Goal: Transaction & Acquisition: Download file/media

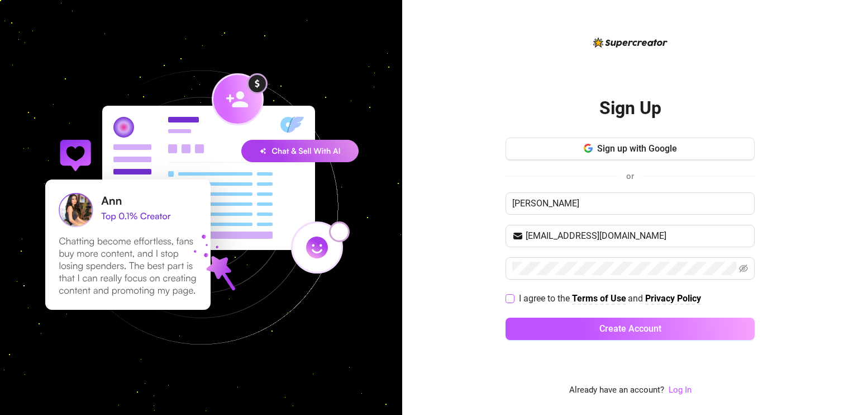
click at [510, 300] on input "I agree to the Terms of Use and Privacy Policy" at bounding box center [510, 298] width 8 height 8
checkbox input "true"
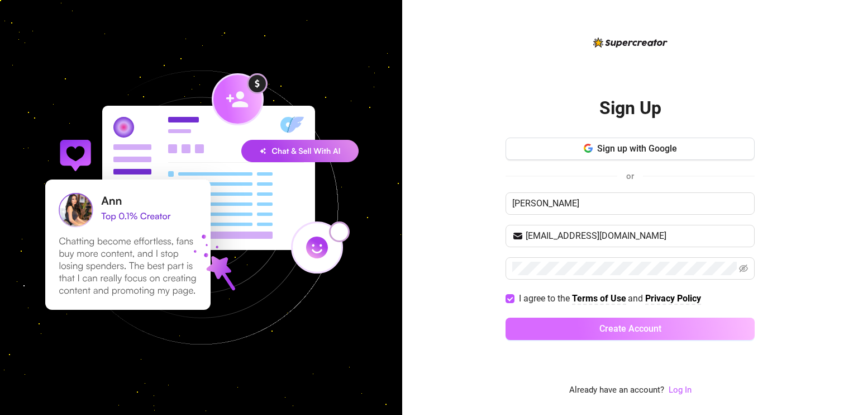
click at [638, 328] on span "Create Account" at bounding box center [631, 328] width 62 height 11
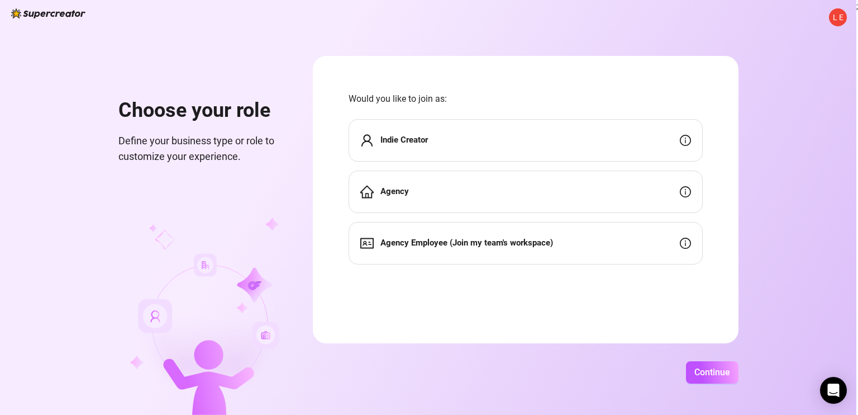
click at [444, 244] on strong "Agency Employee (Join my team's workspace)" at bounding box center [467, 243] width 173 height 10
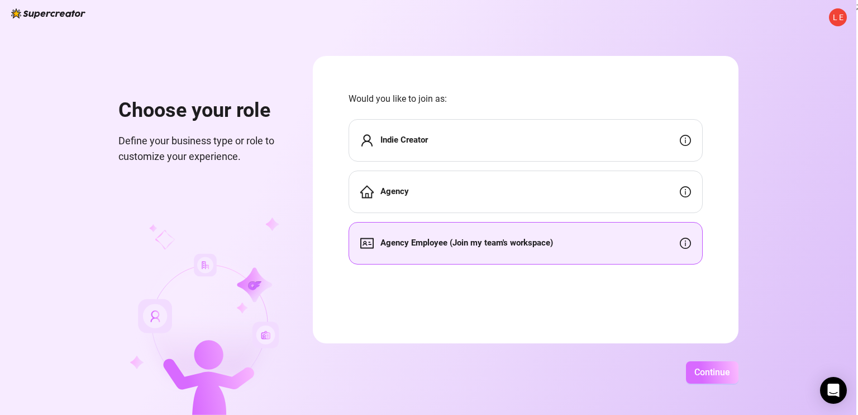
click at [715, 371] on span "Continue" at bounding box center [713, 372] width 36 height 11
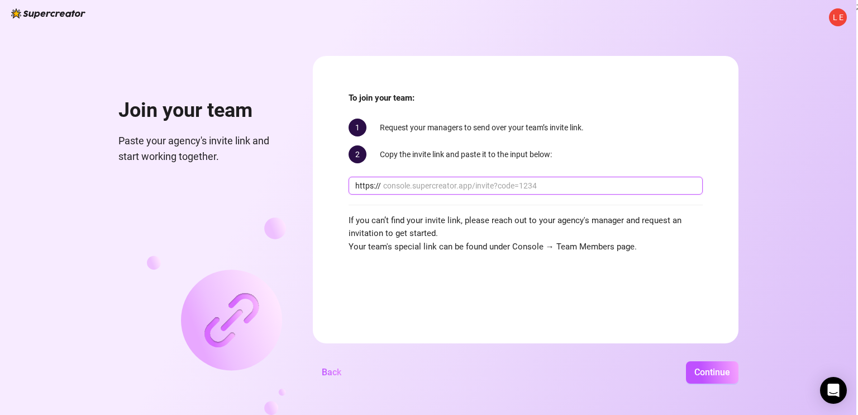
paste input "[DOMAIN_NAME][URL]"
type input "[DOMAIN_NAME][URL]"
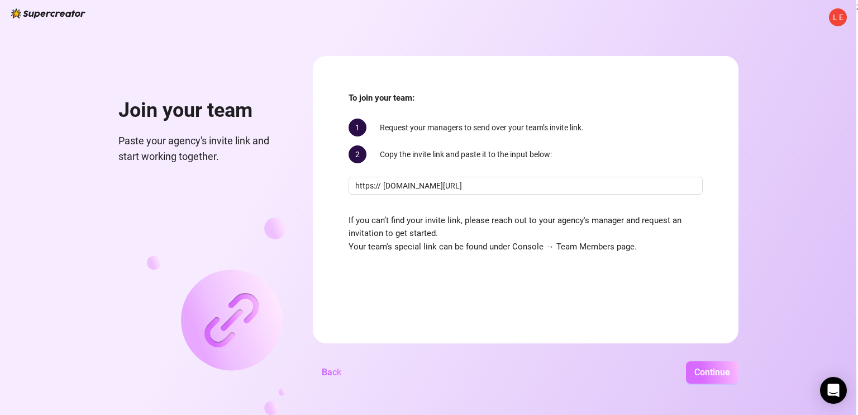
click at [711, 373] on span "Continue" at bounding box center [713, 372] width 36 height 11
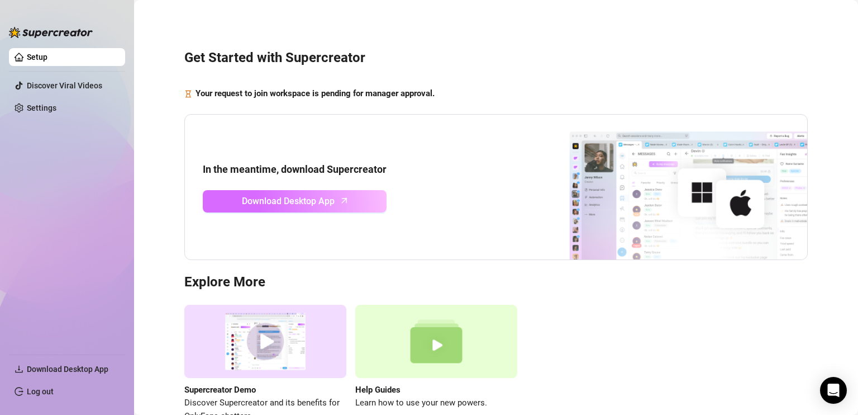
click at [343, 193] on link "Download Desktop App" at bounding box center [295, 201] width 184 height 22
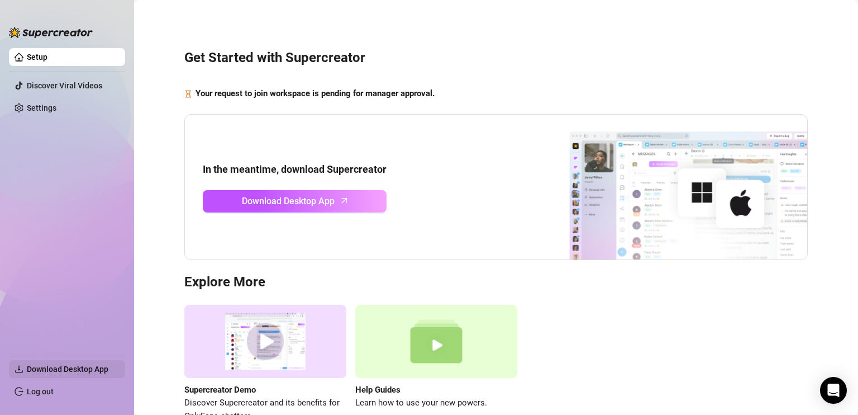
click at [58, 368] on span "Download Desktop App" at bounding box center [68, 368] width 82 height 9
